Goal: Transaction & Acquisition: Obtain resource

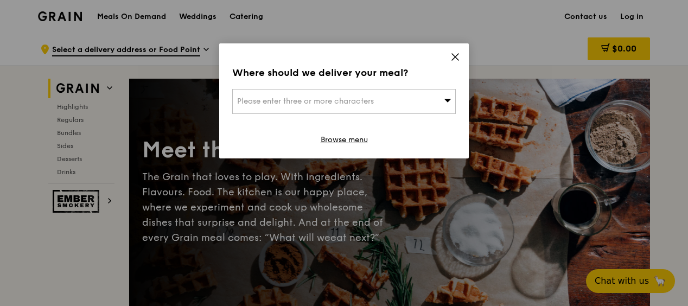
click at [459, 54] on icon at bounding box center [455, 57] width 10 height 10
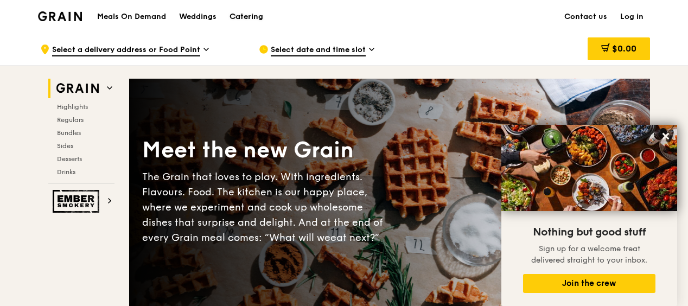
click at [242, 11] on div "Catering" at bounding box center [246, 17] width 34 height 33
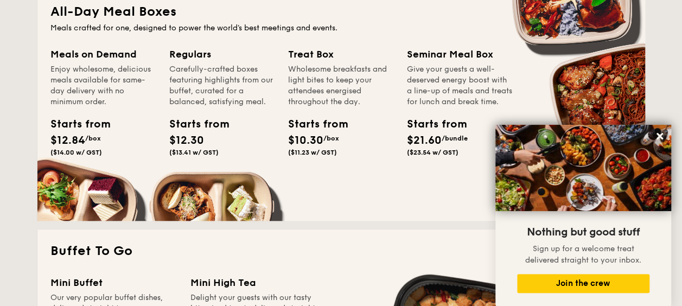
scroll to position [502, 0]
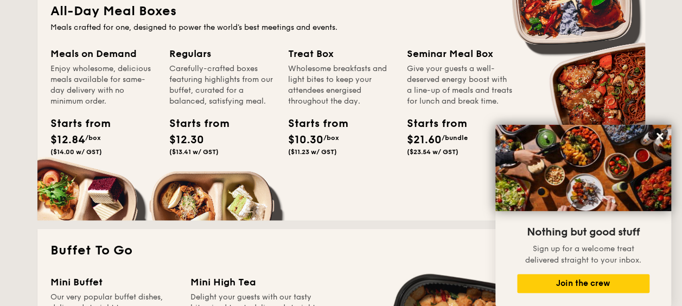
click at [434, 43] on div "All-Day Meal Boxes Meals crafted for one, designed to power the world's best me…" at bounding box center [341, 105] width 608 height 231
click at [438, 52] on div "Seminar Meal Box" at bounding box center [460, 53] width 106 height 15
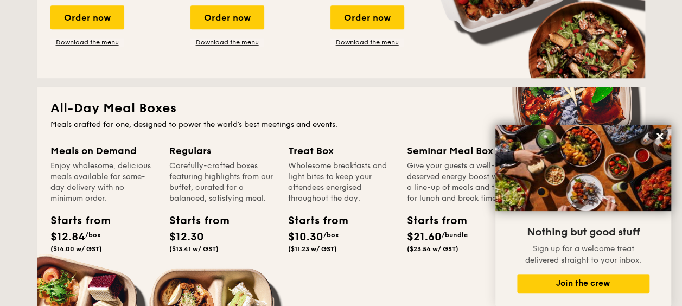
scroll to position [297, 0]
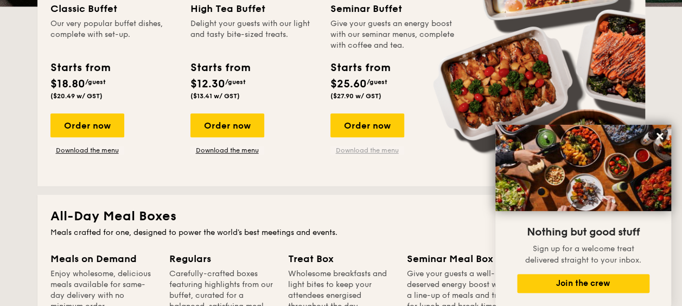
click at [361, 149] on link "Download the menu" at bounding box center [367, 150] width 74 height 9
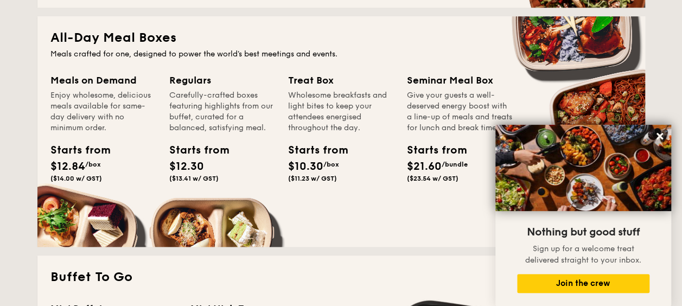
scroll to position [534, 0]
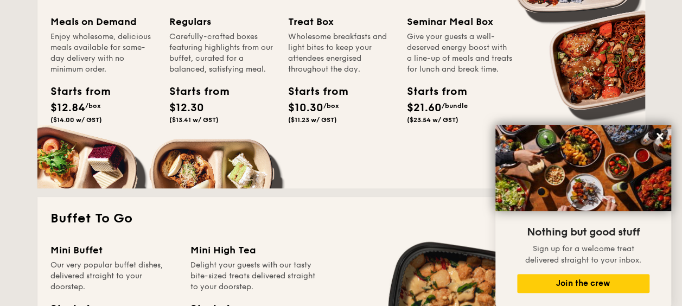
click at [435, 128] on div "Starts from $21.60 /bundle ($23.54 w/ GST)" at bounding box center [460, 106] width 114 height 44
drag, startPoint x: 435, startPoint y: 138, endPoint x: 452, endPoint y: 122, distance: 23.8
click at [452, 122] on div "Starts from $21.60 /bundle ($23.54 w/ GST)" at bounding box center [460, 106] width 114 height 44
click at [452, 122] on div "Starts from $21.60 /bundle ($23.54 w/ GST)" at bounding box center [431, 104] width 49 height 40
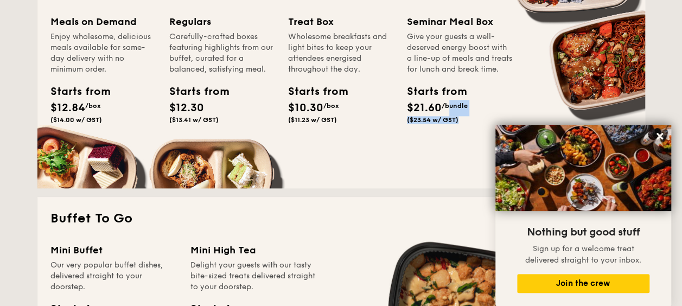
drag, startPoint x: 452, startPoint y: 122, endPoint x: 422, endPoint y: 130, distance: 31.5
click at [422, 124] on span "($23.54 w/ GST)" at bounding box center [433, 120] width 52 height 8
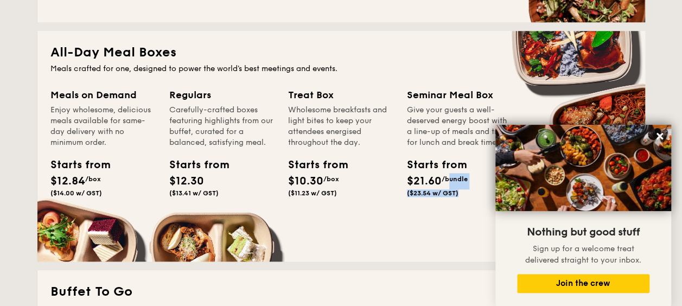
scroll to position [461, 0]
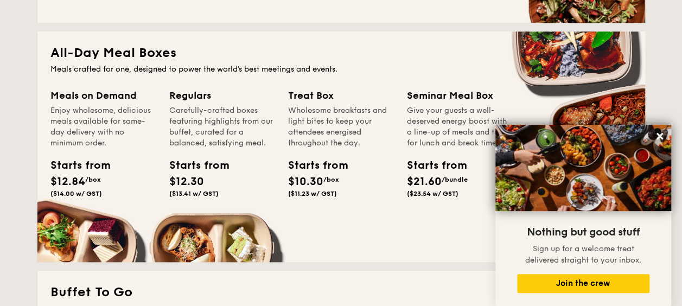
click at [425, 220] on div "Meals on Demand Enjoy wholesome, delicious meals available for same-day deliver…" at bounding box center [341, 168] width 582 height 161
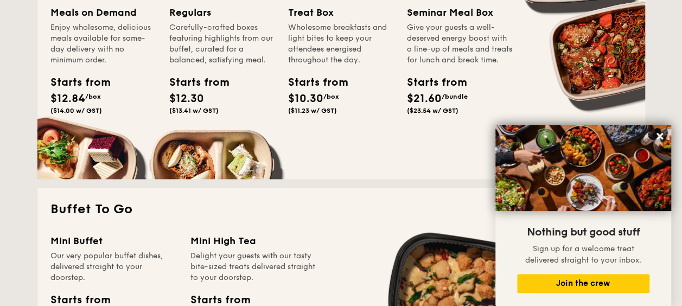
scroll to position [544, 0]
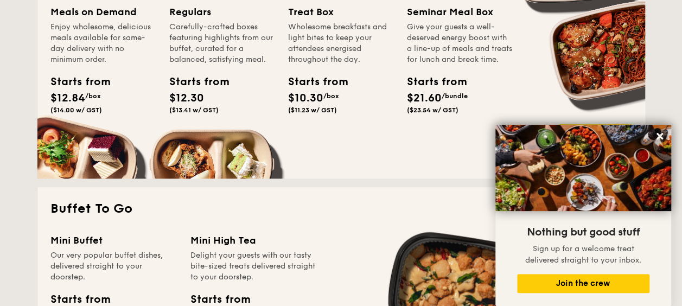
click at [418, 101] on div "Starts from $21.60 /bundle ($23.54 w/ GST)" at bounding box center [431, 94] width 49 height 40
drag, startPoint x: 418, startPoint y: 101, endPoint x: 426, endPoint y: 112, distance: 13.1
click at [426, 105] on span "$21.60" at bounding box center [424, 98] width 35 height 13
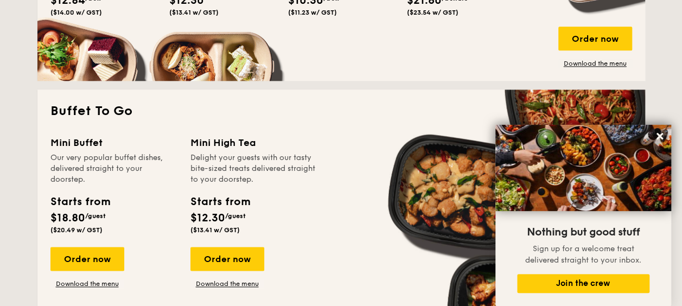
scroll to position [643, 0]
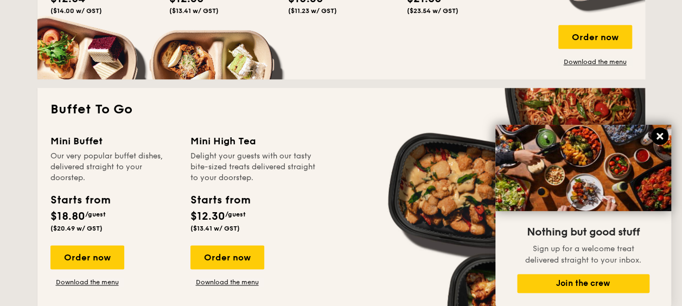
click at [660, 135] on icon at bounding box center [659, 136] width 7 height 7
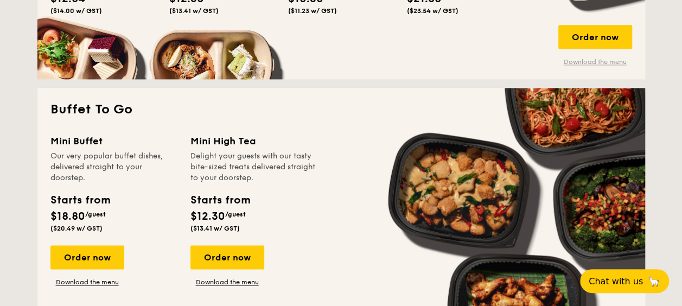
click at [585, 60] on link "Download the menu" at bounding box center [595, 62] width 74 height 9
drag, startPoint x: 471, startPoint y: 131, endPoint x: 481, endPoint y: 92, distance: 40.4
click at [481, 92] on div "Buffet To Go Mini Buffet Our very popular buffet dishes, delivered straight to …" at bounding box center [341, 203] width 608 height 231
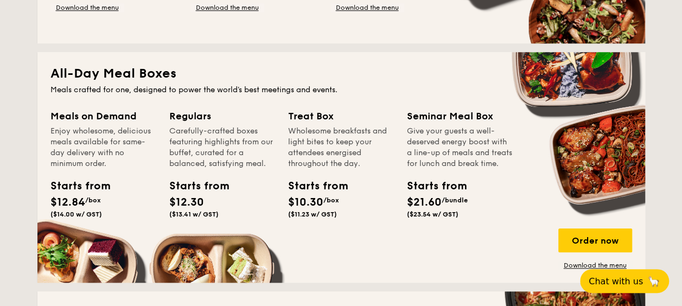
scroll to position [433, 0]
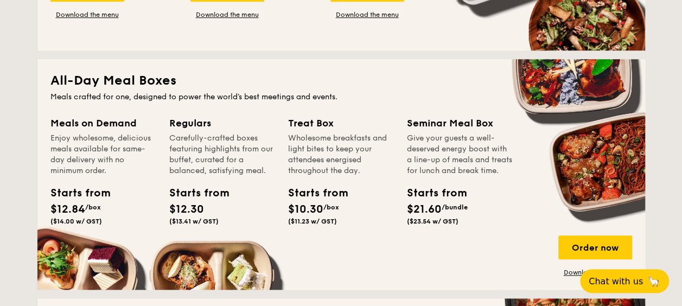
click at [481, 92] on div "Meals crafted for one, designed to power the world's best meetings and events." at bounding box center [341, 97] width 582 height 11
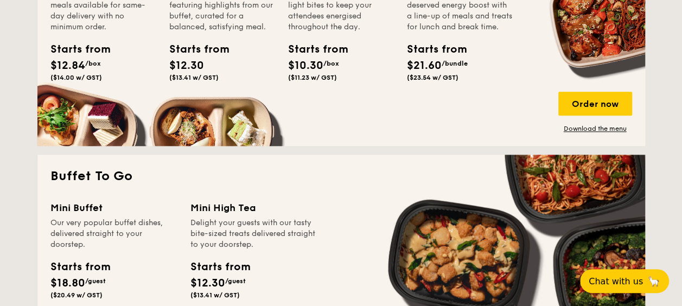
click at [450, 135] on div "All-Day Meal Boxes Meals crafted for one, designed to power the world's best me…" at bounding box center [341, 30] width 608 height 231
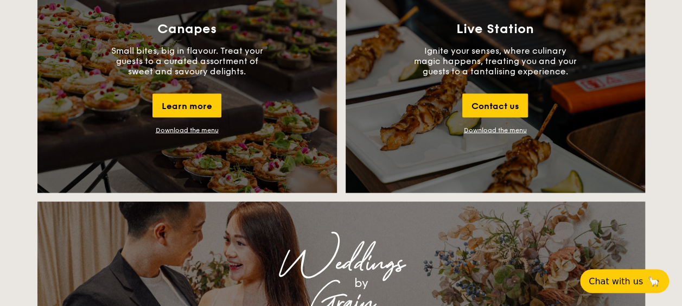
scroll to position [803, 0]
